Goal: Obtain resource: Obtain resource

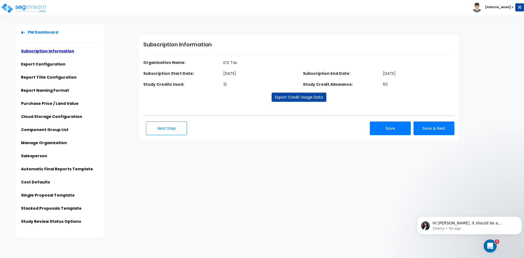
drag, startPoint x: 0, startPoint y: 0, endPoint x: 38, endPoint y: 2, distance: 38.0
click at [38, 2] on div "Click to return on the top page" at bounding box center [28, 3] width 52 height 7
click at [26, 7] on div "Click to return on the top page" at bounding box center [28, 3] width 52 height 7
click at [35, 7] on img at bounding box center [24, 8] width 46 height 11
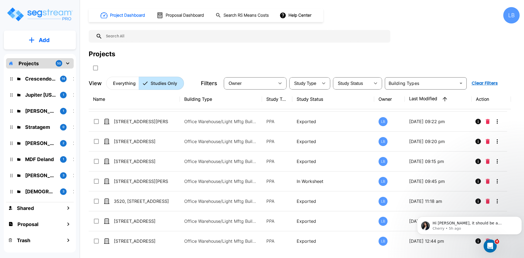
scroll to position [596, 0]
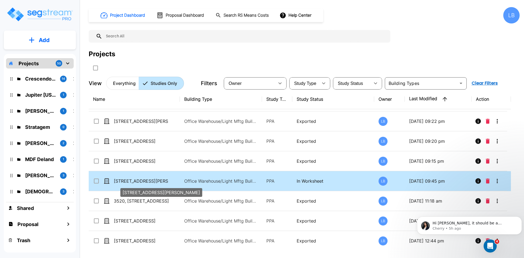
click at [149, 179] on p "[STREET_ADDRESS][PERSON_NAME]" at bounding box center [141, 181] width 55 height 7
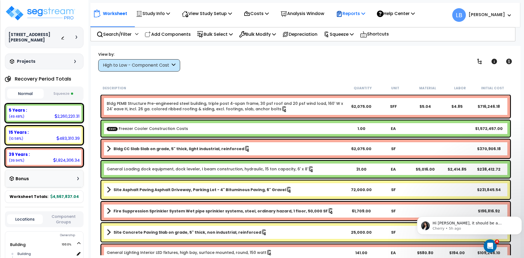
click at [361, 12] on p "Reports" at bounding box center [350, 13] width 29 height 7
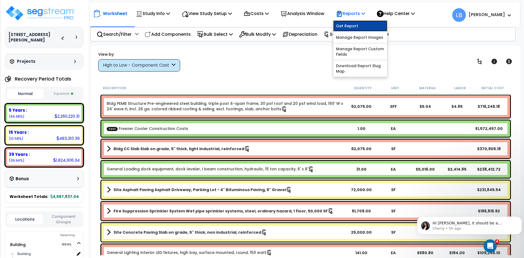
click at [358, 25] on link "Get Report" at bounding box center [360, 25] width 54 height 11
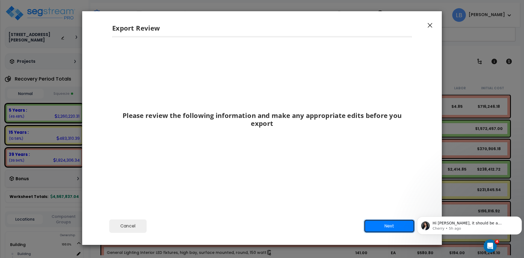
click at [373, 225] on button "Next" at bounding box center [389, 226] width 51 height 14
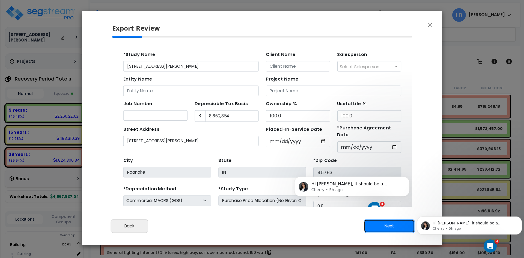
click at [373, 225] on button "Next" at bounding box center [389, 226] width 51 height 14
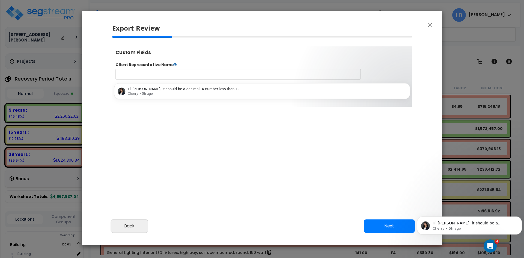
select select "2025"
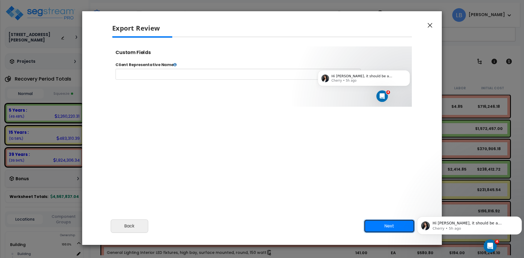
click at [373, 225] on button "Next" at bounding box center [389, 226] width 51 height 14
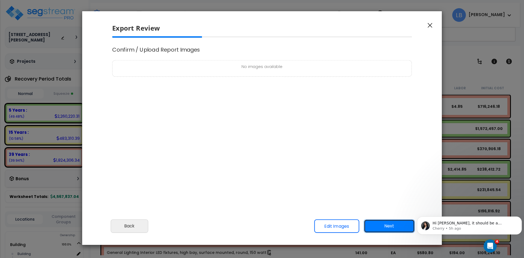
click at [373, 225] on button "Next" at bounding box center [389, 226] width 51 height 14
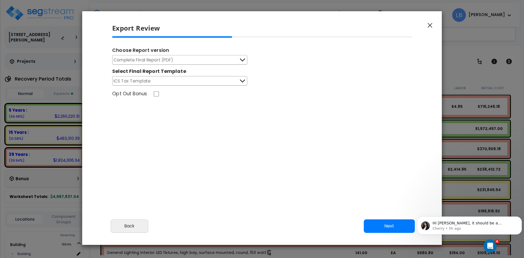
click at [238, 59] on button "Complete Final Report (PDF)" at bounding box center [179, 60] width 135 height 10
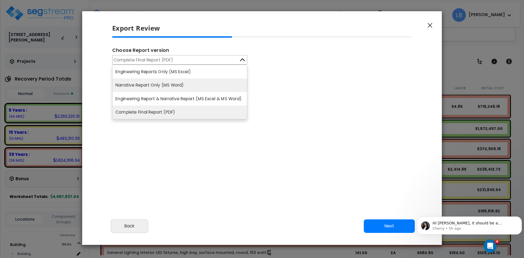
click at [175, 83] on li "Narrative Report Only (MS Word)" at bounding box center [180, 86] width 135 height 14
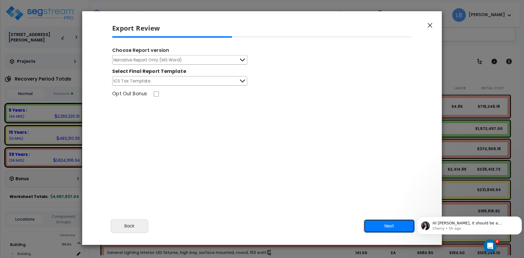
click at [372, 227] on button "Next" at bounding box center [389, 226] width 51 height 14
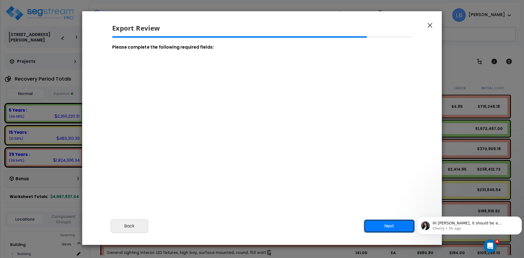
click at [375, 224] on button "Next" at bounding box center [389, 226] width 51 height 14
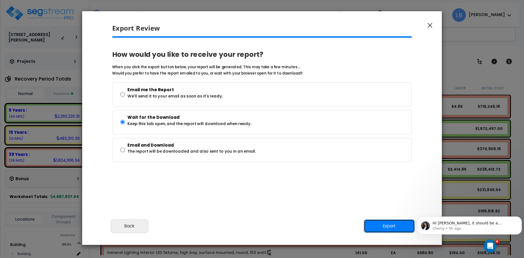
click at [374, 229] on button "Export" at bounding box center [389, 226] width 51 height 14
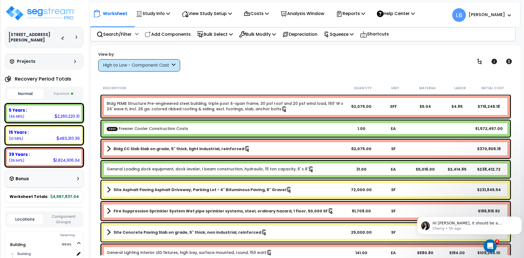
click at [138, 65] on div "High to Low - Component Cost" at bounding box center [136, 65] width 67 height 6
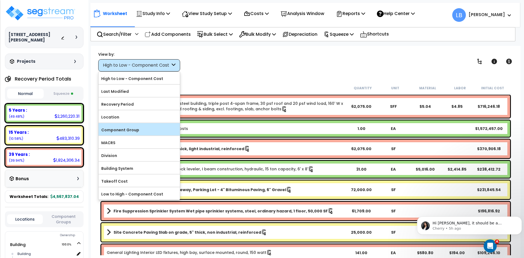
click at [127, 128] on label "Component Group" at bounding box center [139, 130] width 81 height 8
click at [0, 0] on input "Component Group" at bounding box center [0, 0] width 0 height 0
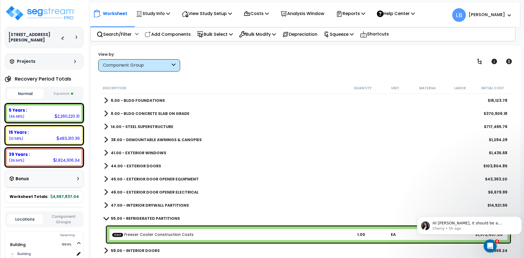
click at [155, 218] on b "55.00 - REFRIGERATED PARTITIONS" at bounding box center [145, 218] width 69 height 5
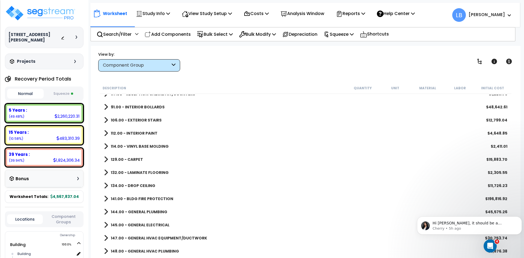
scroll to position [190, 0]
click at [131, 157] on b "129.00 - CARPET" at bounding box center [127, 159] width 32 height 5
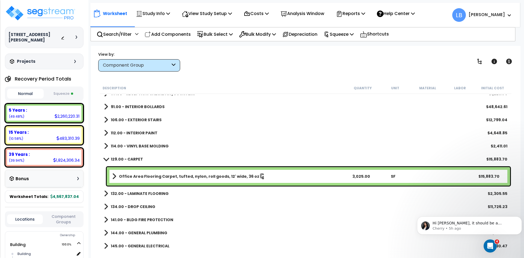
click at [131, 157] on b "129.00 - CARPET" at bounding box center [127, 159] width 32 height 5
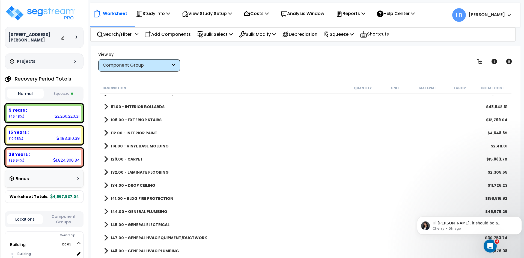
click at [143, 170] on b "132.00 - LAMINATE FLOORING" at bounding box center [140, 172] width 58 height 5
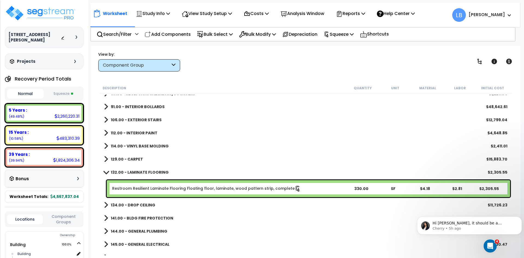
click at [143, 170] on b "132.00 - LAMINATE FLOORING" at bounding box center [140, 172] width 58 height 5
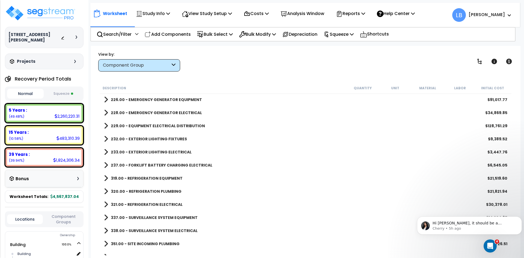
scroll to position [499, 0]
click at [170, 178] on b "319.00 - REFRIGERATION EQUIPMENT" at bounding box center [147, 177] width 72 height 5
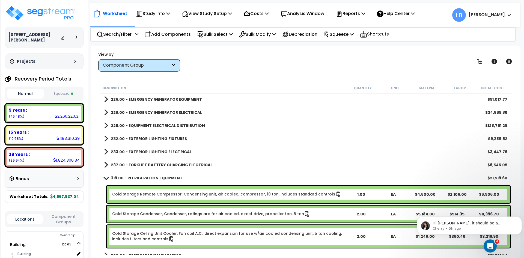
click at [170, 178] on b "319.00 - REFRIGERATION EQUIPMENT" at bounding box center [147, 177] width 72 height 5
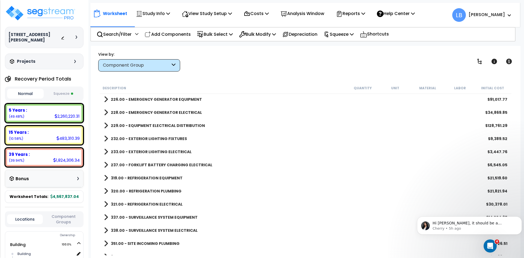
click at [159, 190] on b "320.00 - REFRIGERATION PLUMBING" at bounding box center [146, 190] width 71 height 5
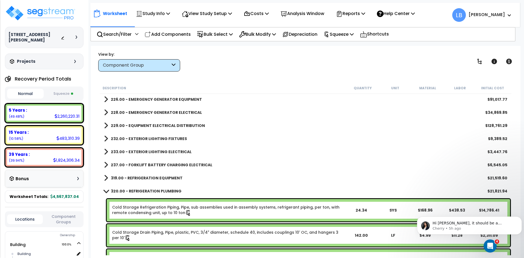
click at [159, 190] on b "320.00 - REFRIGERATION PLUMBING" at bounding box center [146, 190] width 71 height 5
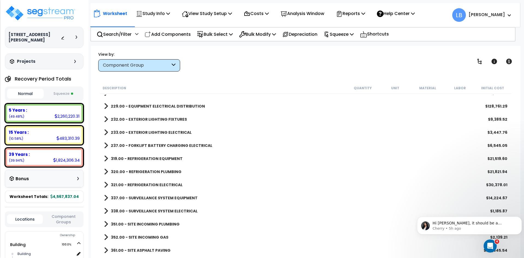
scroll to position [519, 0]
